Goal: Information Seeking & Learning: Learn about a topic

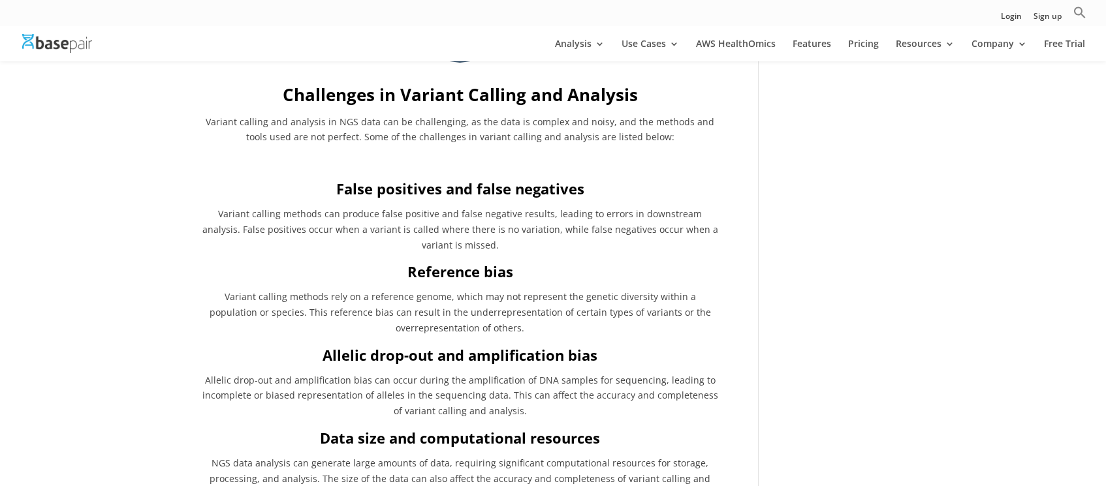
scroll to position [1589, 0]
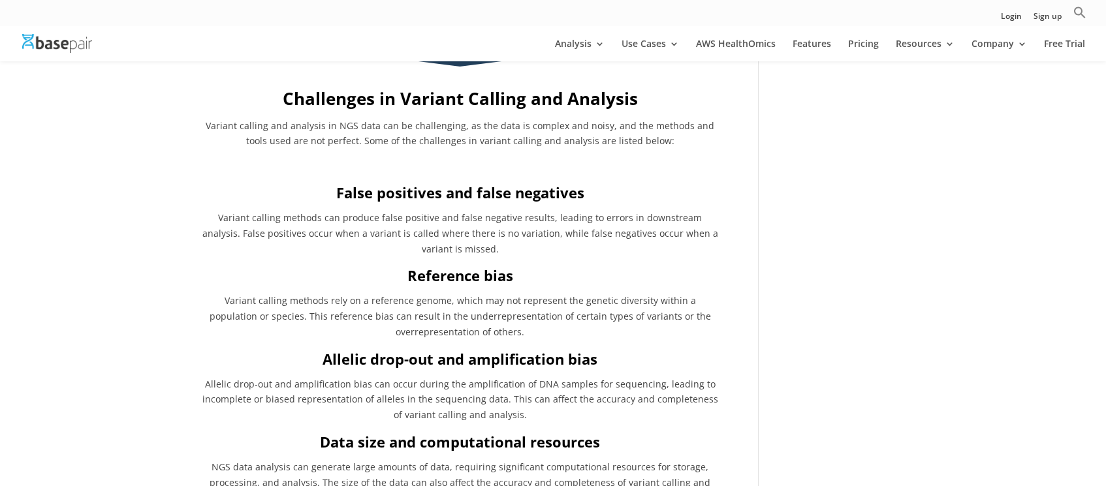
drag, startPoint x: 287, startPoint y: 117, endPoint x: 299, endPoint y: 86, distance: 33.7
click at [287, 117] on div "Challenges in Variant Calling and Analysis Variant calling and analysis in NGS …" at bounding box center [459, 394] width 519 height 615
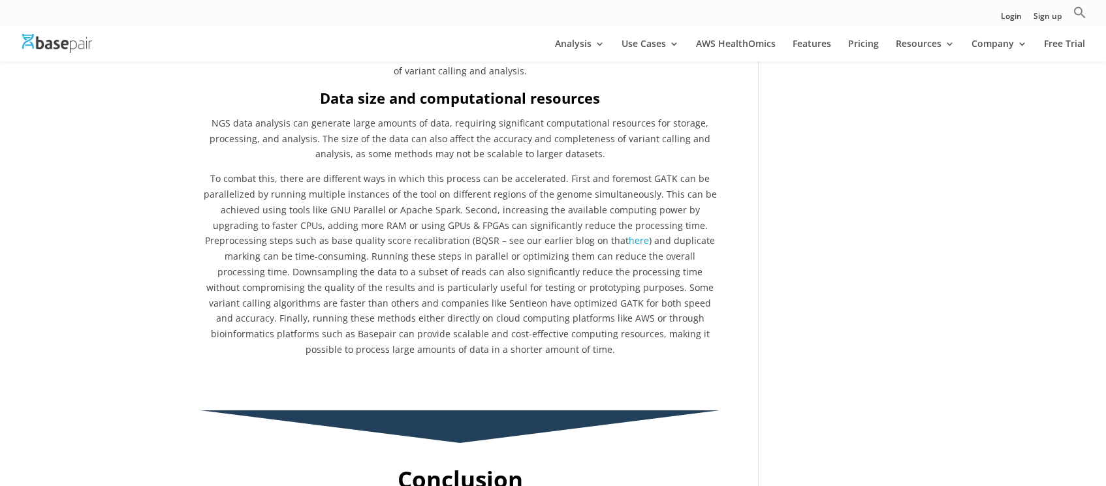
scroll to position [1952, 0]
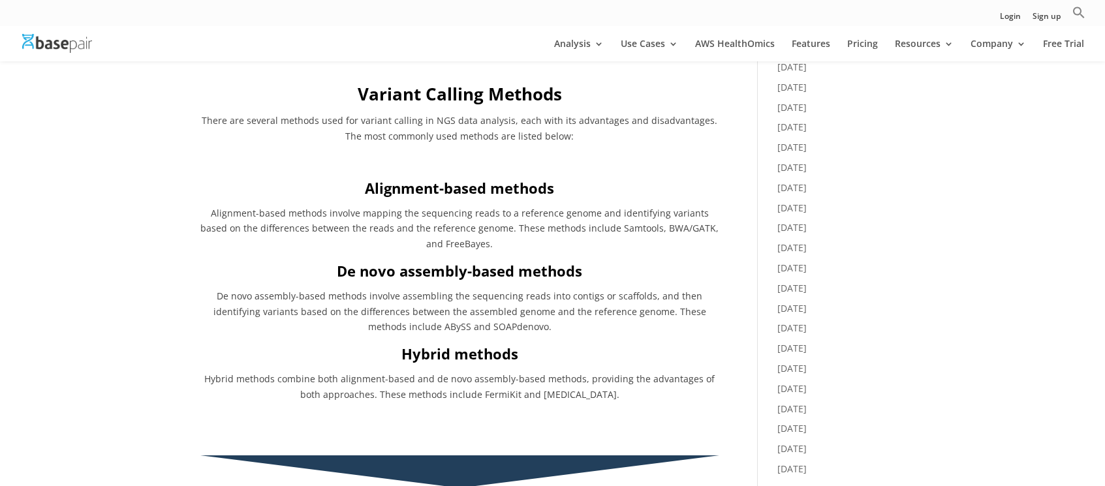
scroll to position [770, 0]
